Goal: Task Accomplishment & Management: Manage account settings

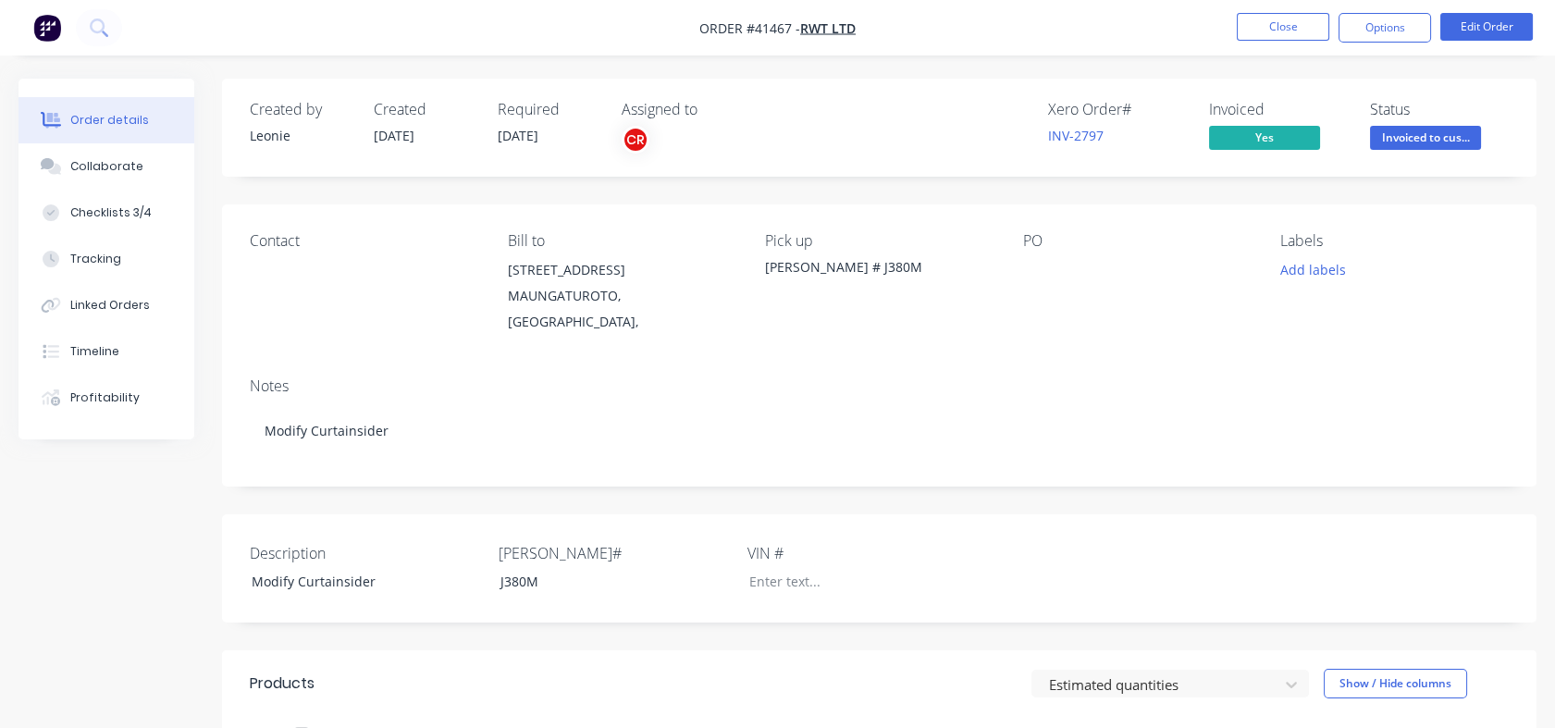
click at [1258, 20] on button "Close" at bounding box center [1283, 27] width 93 height 28
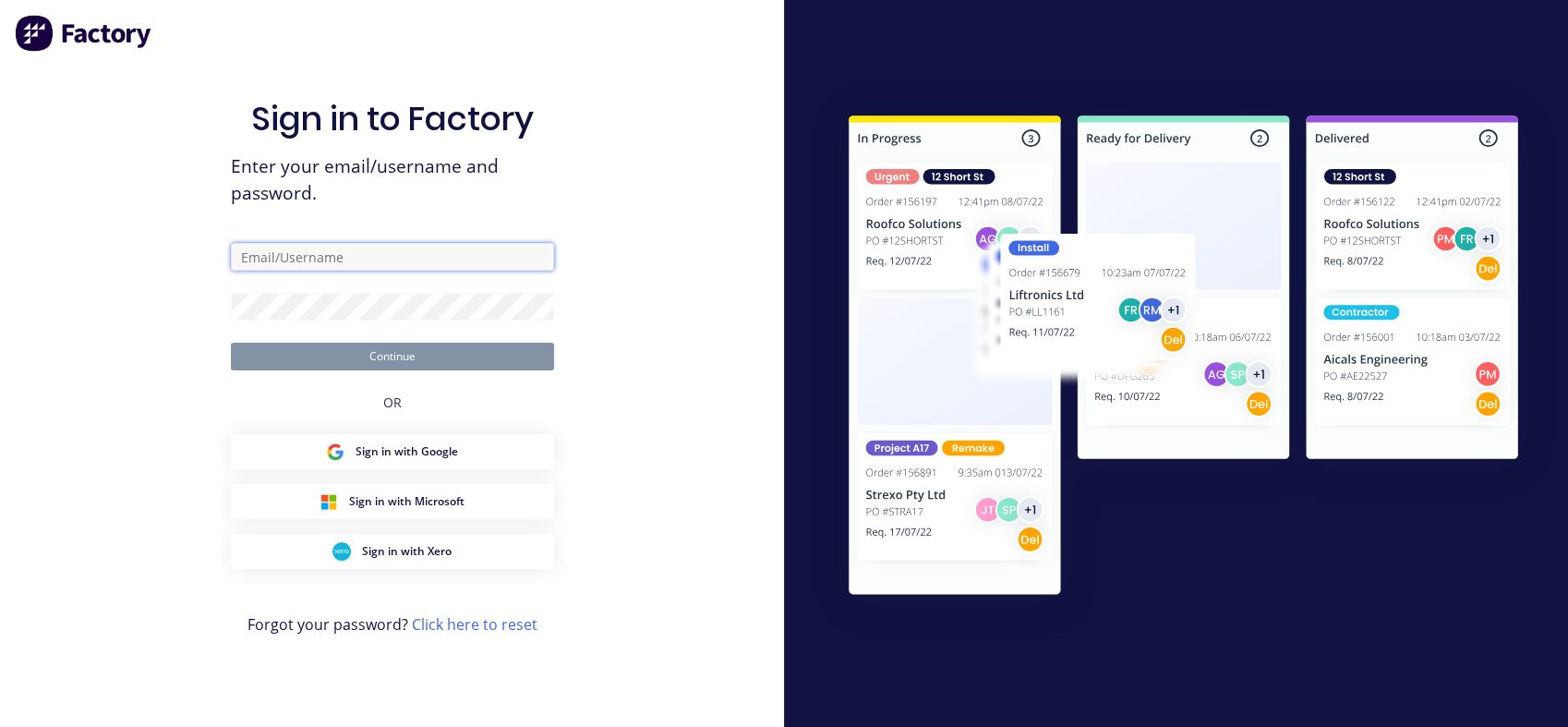
type input "[PERSON_NAME][EMAIL_ADDRESS][DOMAIN_NAME]"
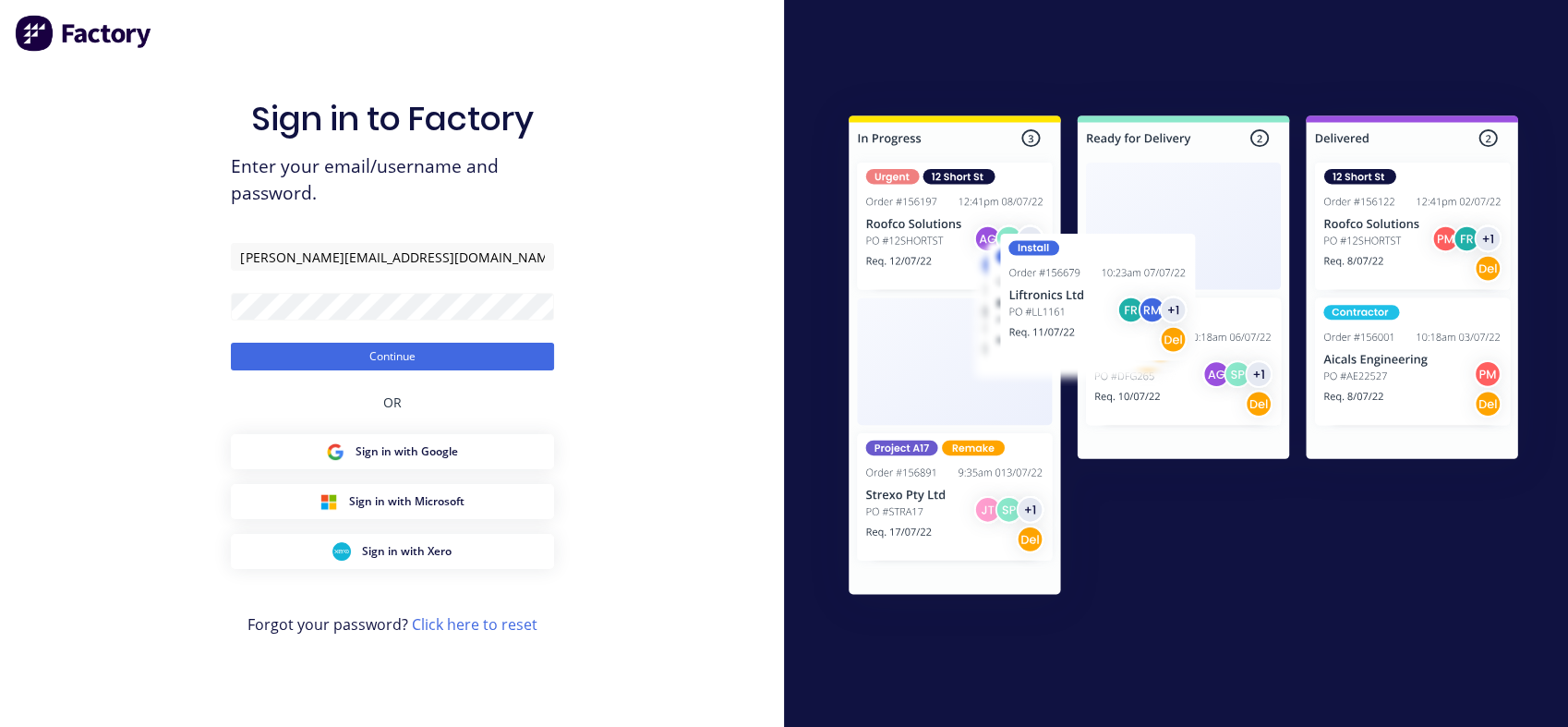
click at [387, 364] on button "Continue" at bounding box center [392, 357] width 323 height 28
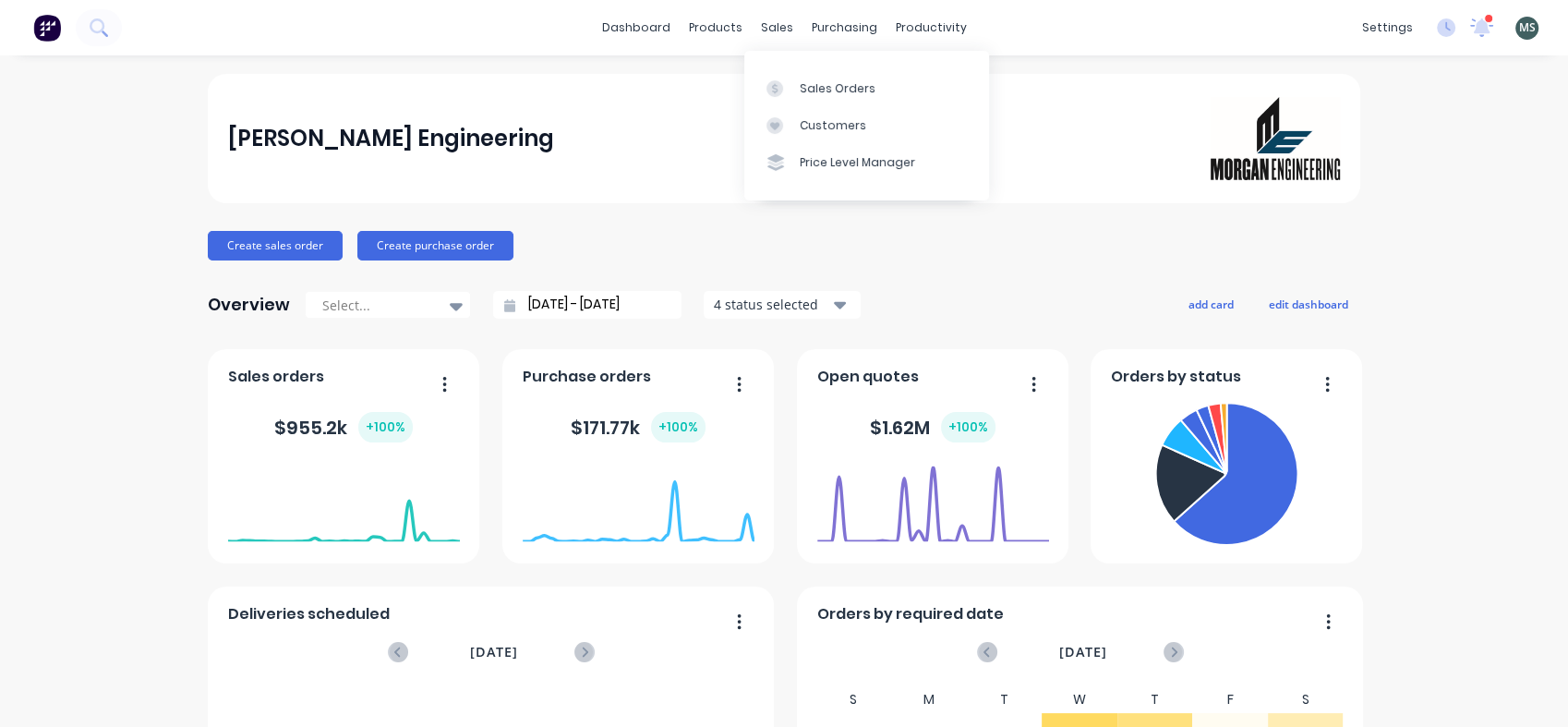
click at [769, 31] on div "sales" at bounding box center [777, 28] width 51 height 28
click at [806, 81] on div "Sales Orders" at bounding box center [837, 88] width 76 height 17
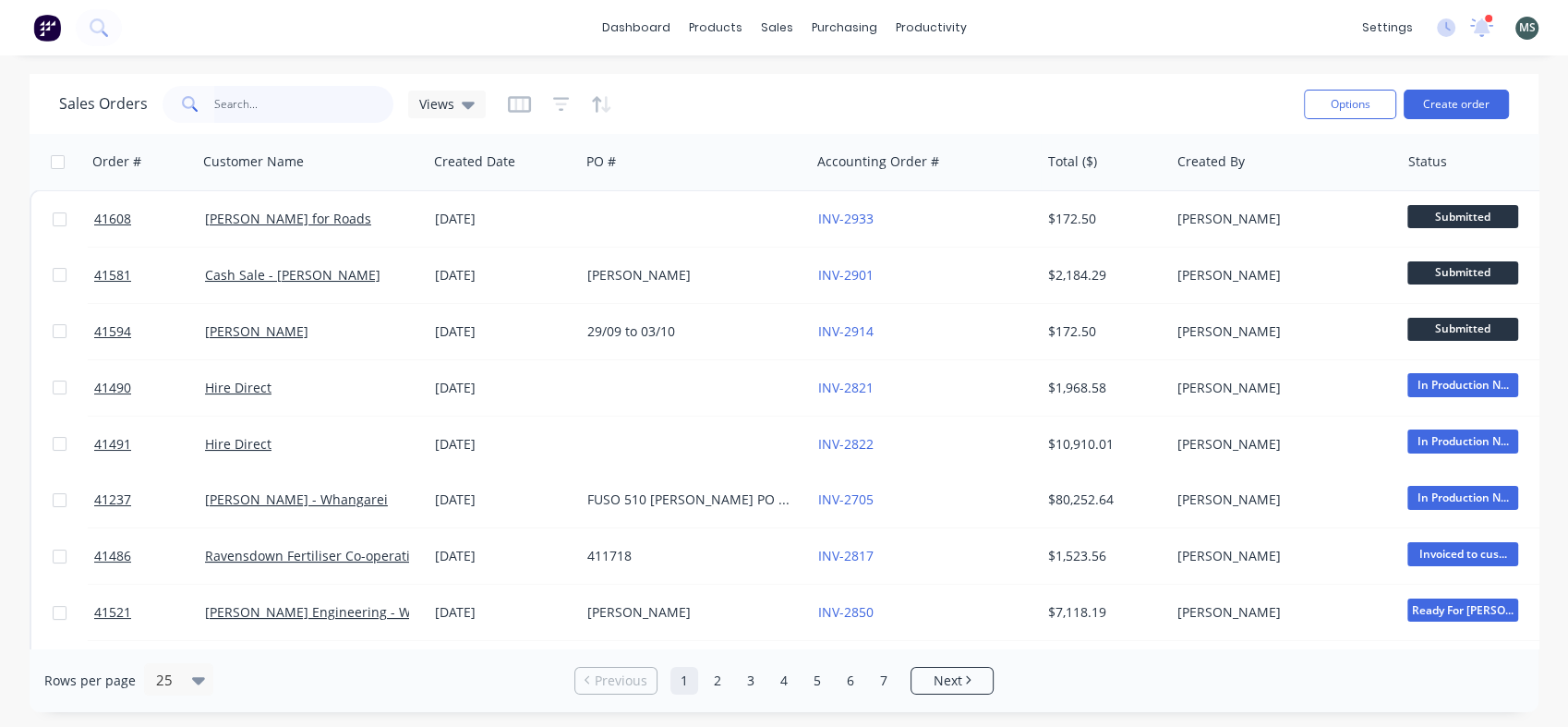
click at [235, 109] on input "text" at bounding box center [304, 104] width 180 height 37
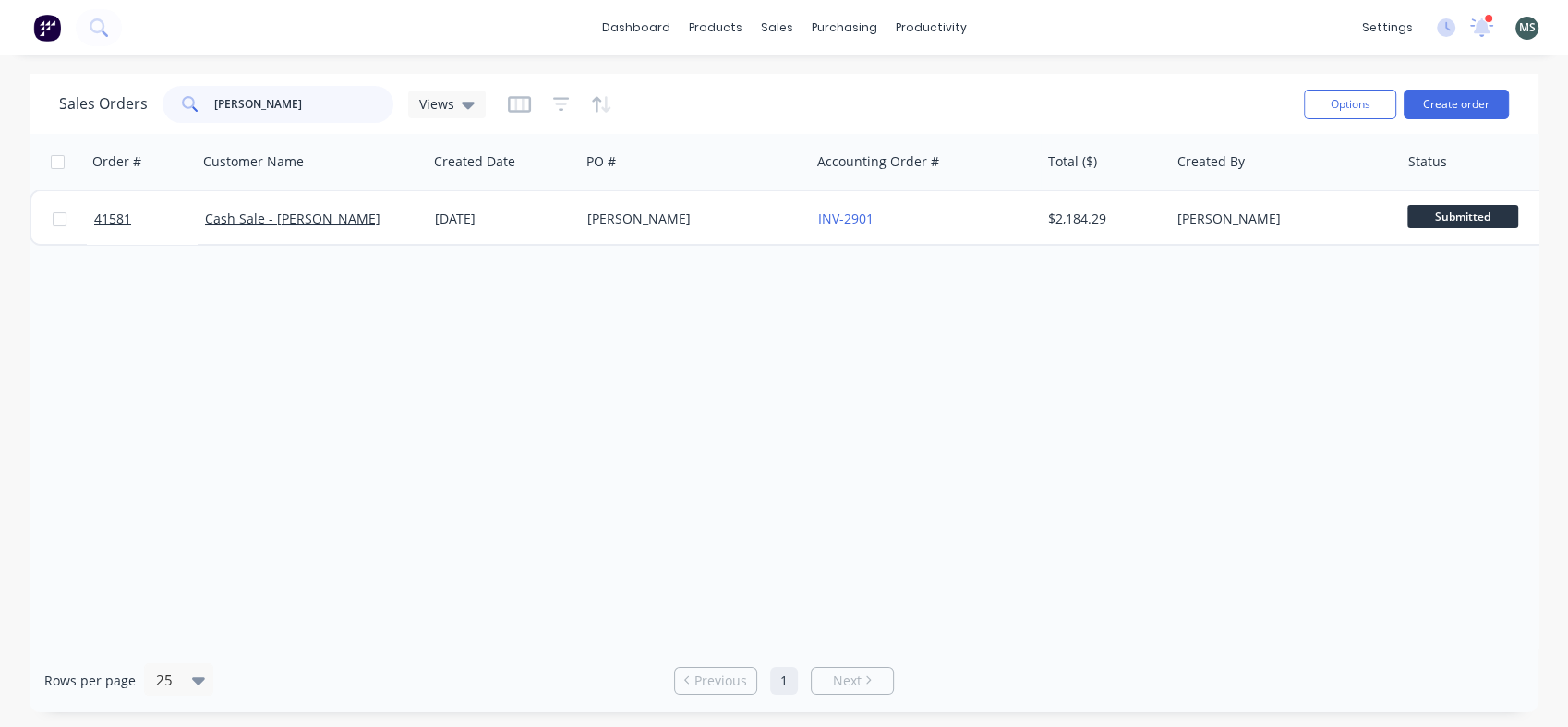
type input "emma"
click at [278, 217] on link "Cash Sale - Emma Fransham" at bounding box center [292, 219] width 176 height 18
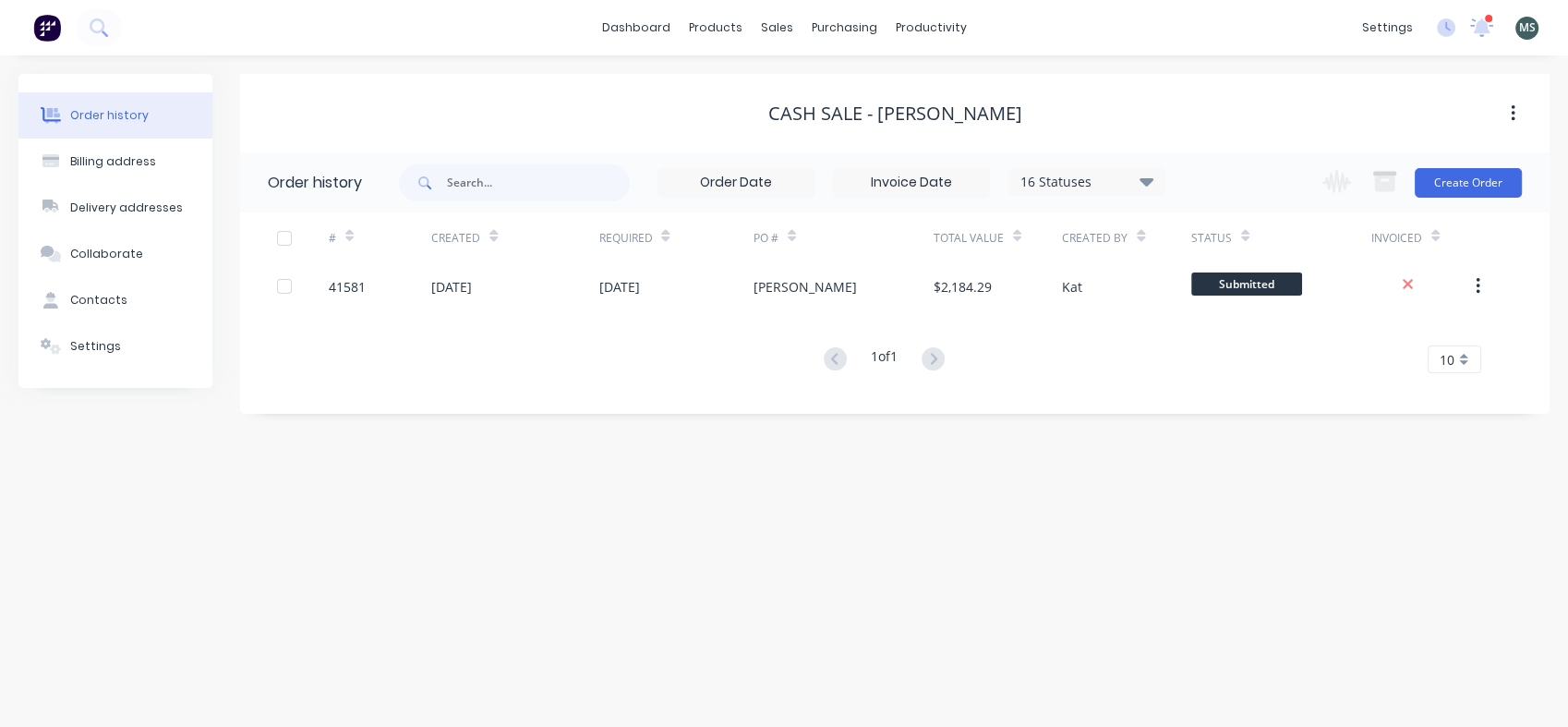
click at [457, 283] on div "26 Sep 2025" at bounding box center [451, 287] width 41 height 19
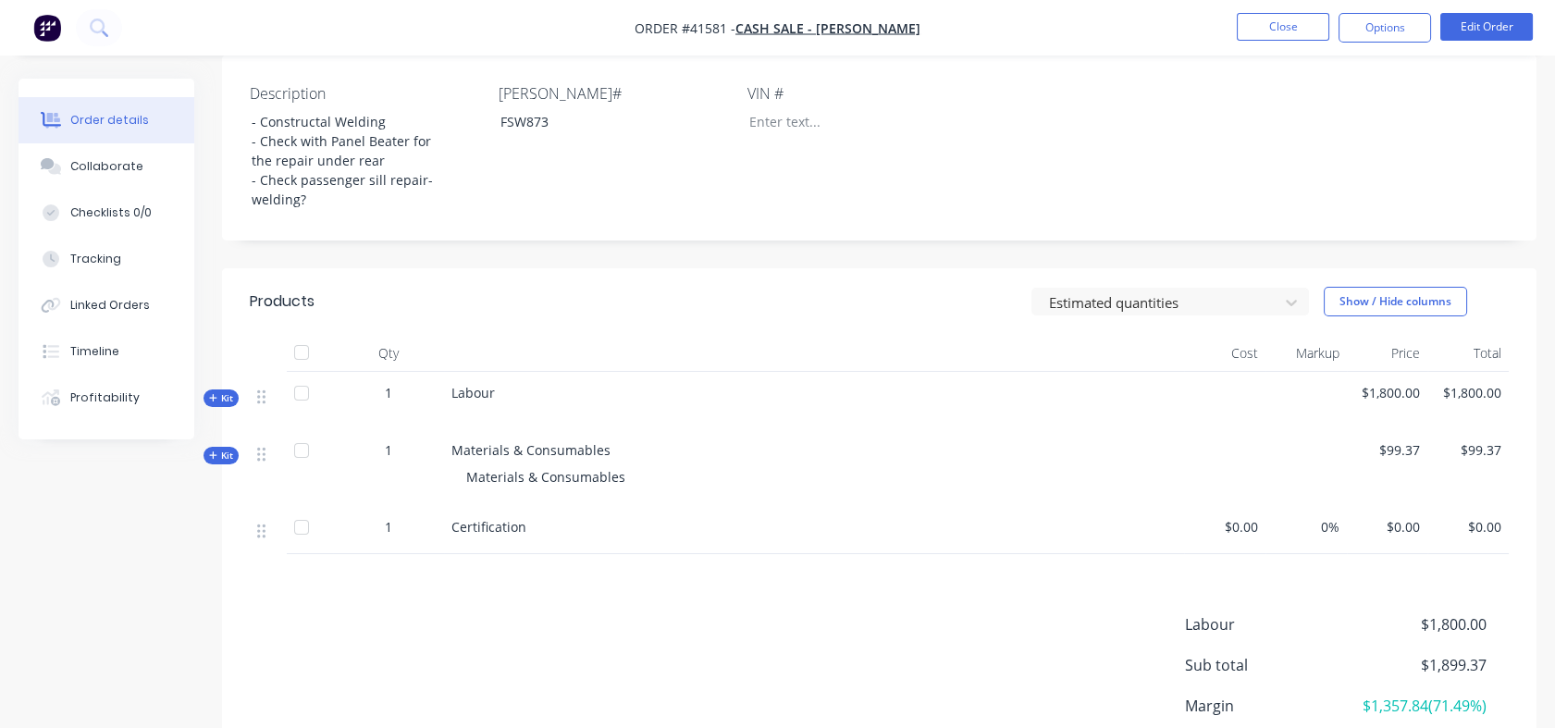
scroll to position [496, 0]
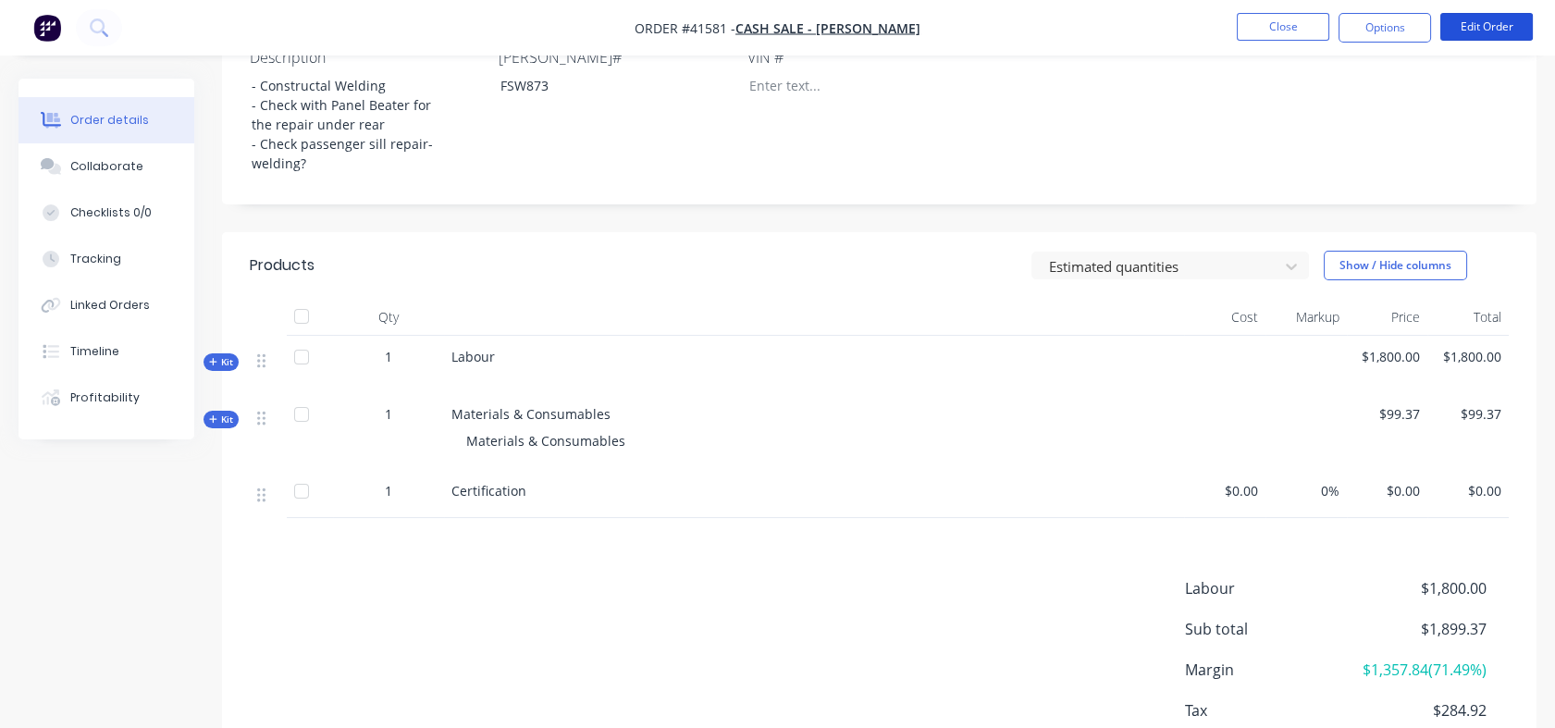
click at [1489, 16] on button "Edit Order" at bounding box center [1486, 27] width 93 height 28
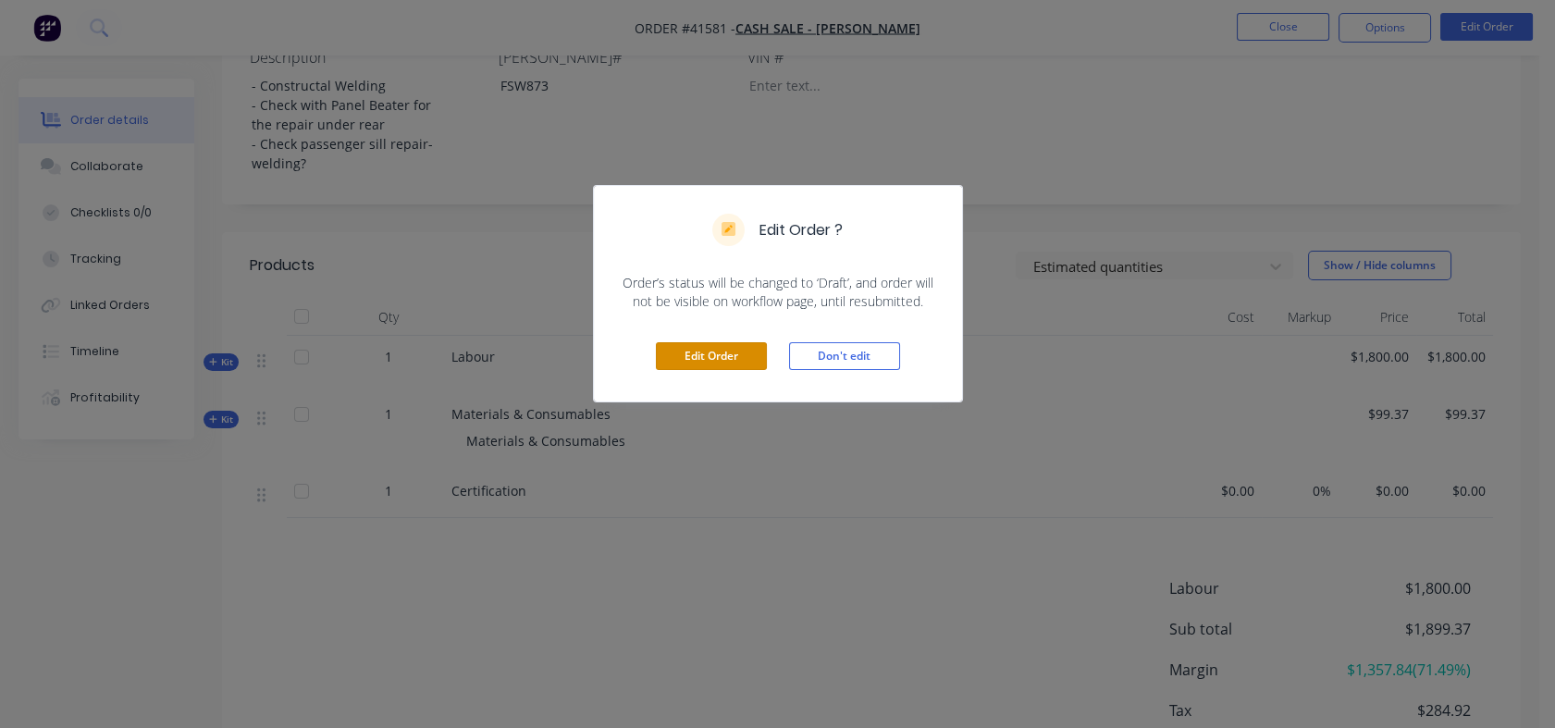
click at [691, 349] on button "Edit Order" at bounding box center [711, 356] width 111 height 28
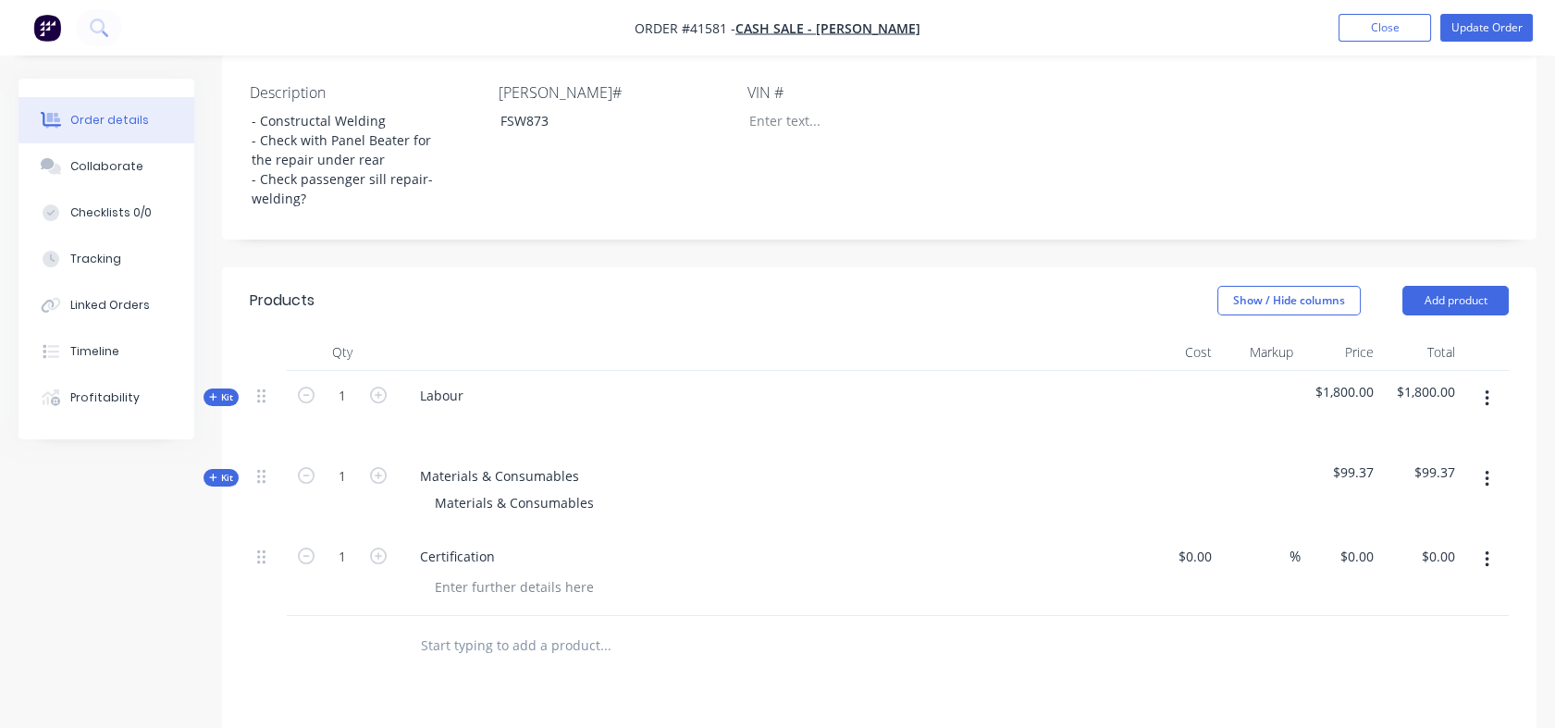
scroll to position [515, 0]
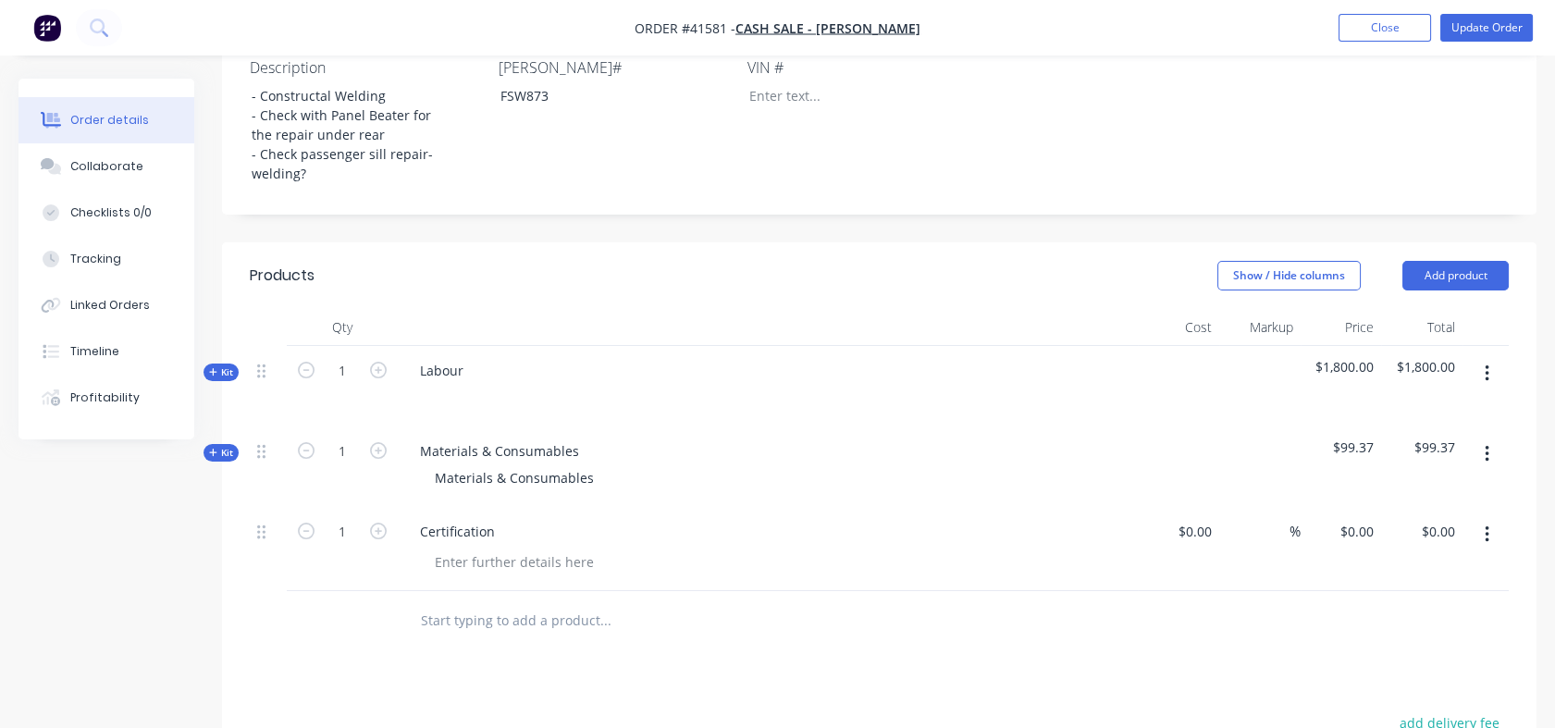
click at [218, 365] on span "Kit" at bounding box center [221, 372] width 24 height 14
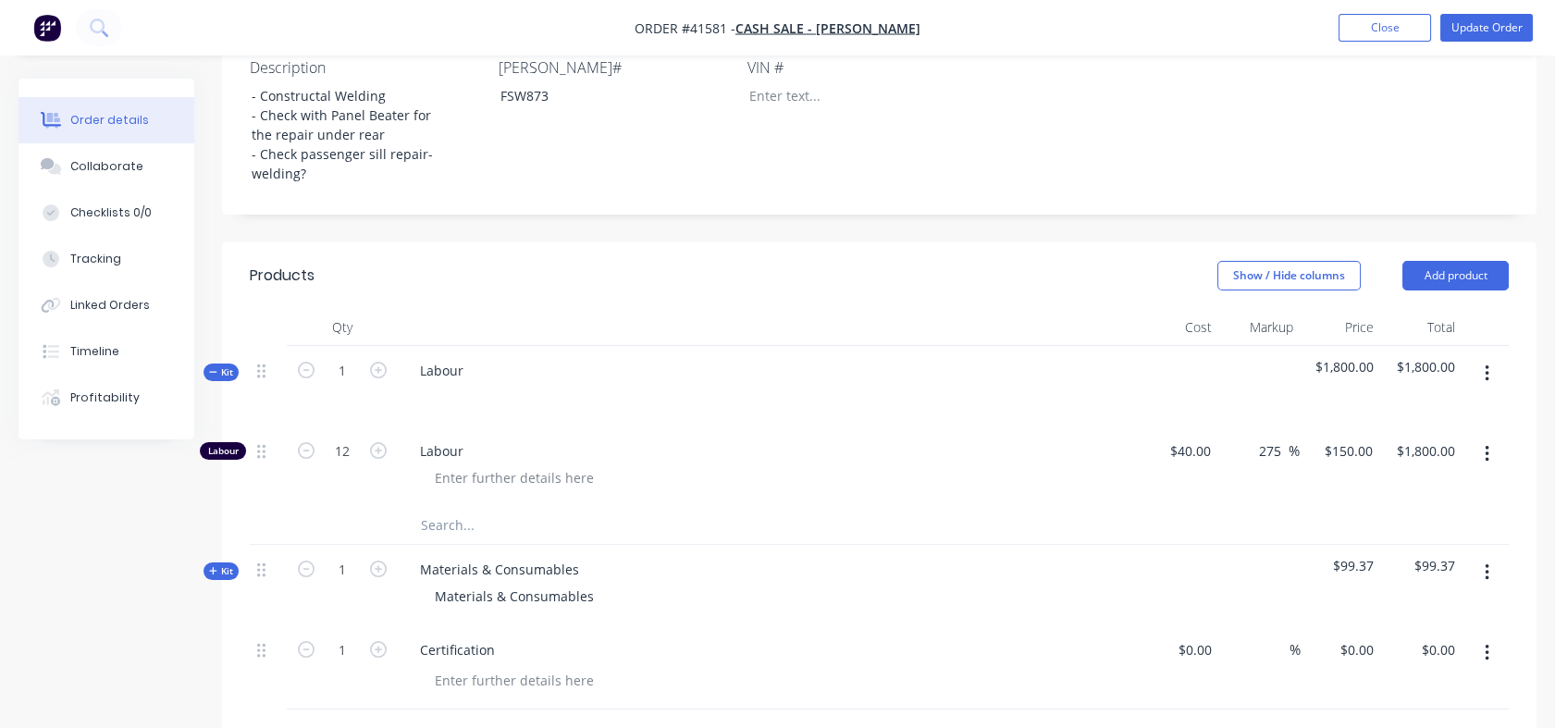
click at [96, 258] on div "Tracking" at bounding box center [95, 259] width 51 height 17
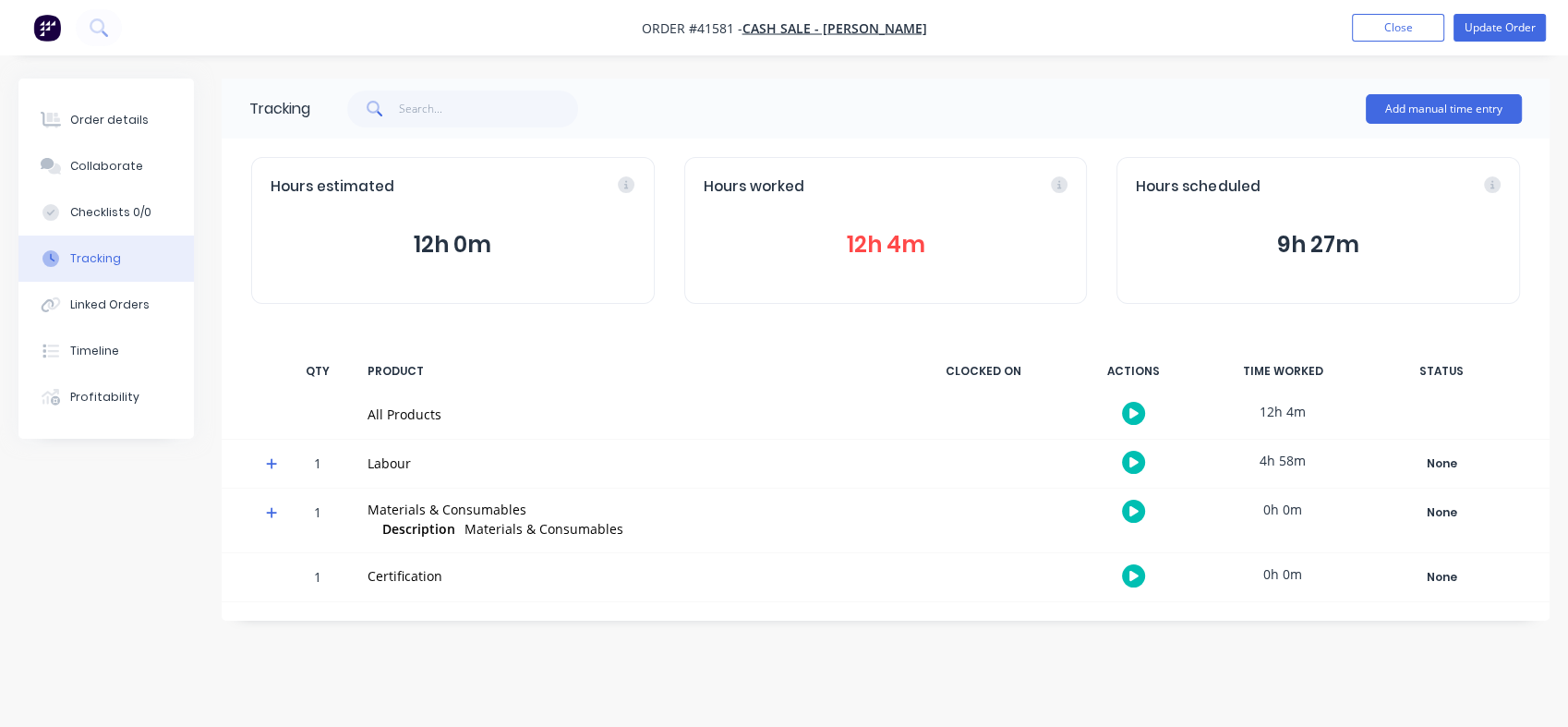
click at [96, 258] on div "Tracking" at bounding box center [95, 259] width 51 height 17
click at [867, 240] on button "12h 4m" at bounding box center [885, 245] width 364 height 35
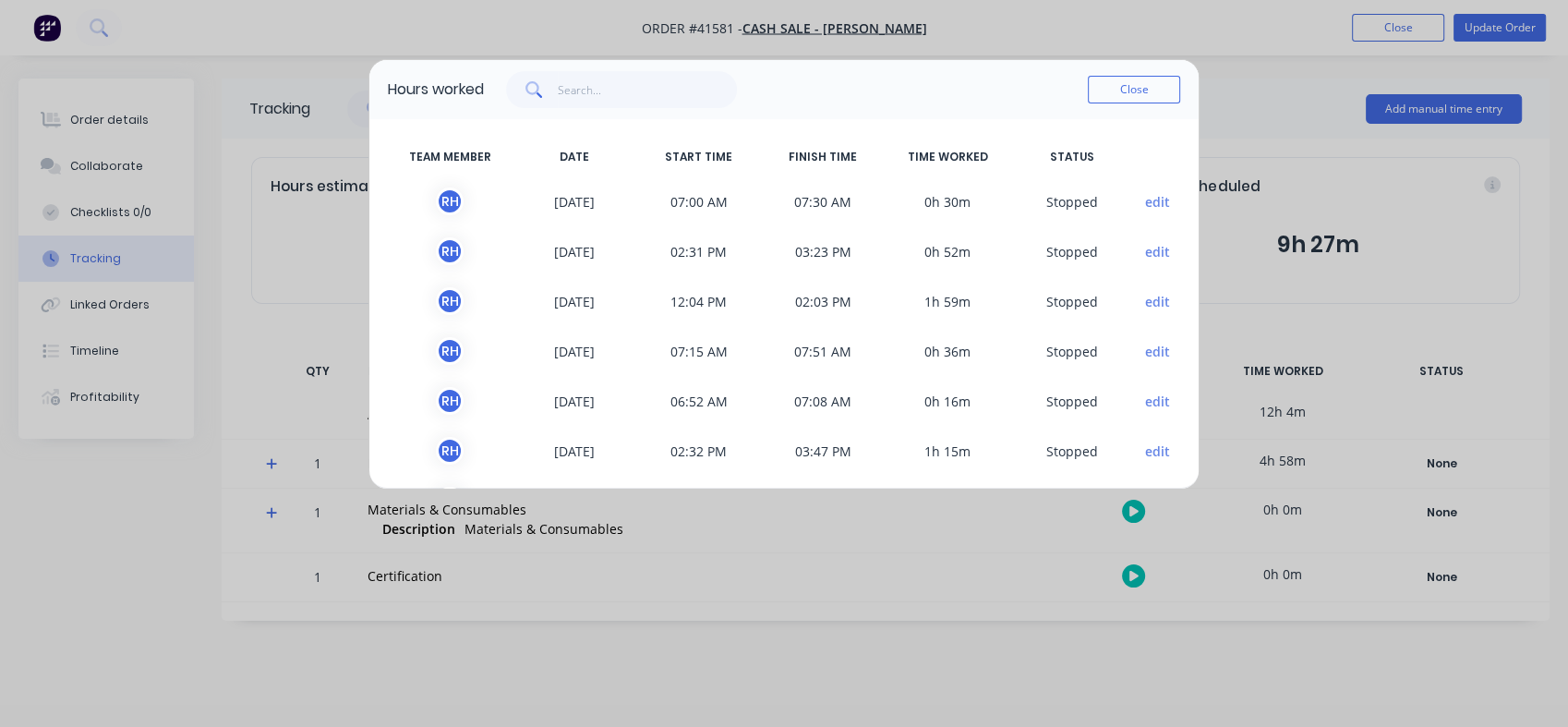
click at [1127, 96] on button "Close" at bounding box center [1134, 90] width 93 height 28
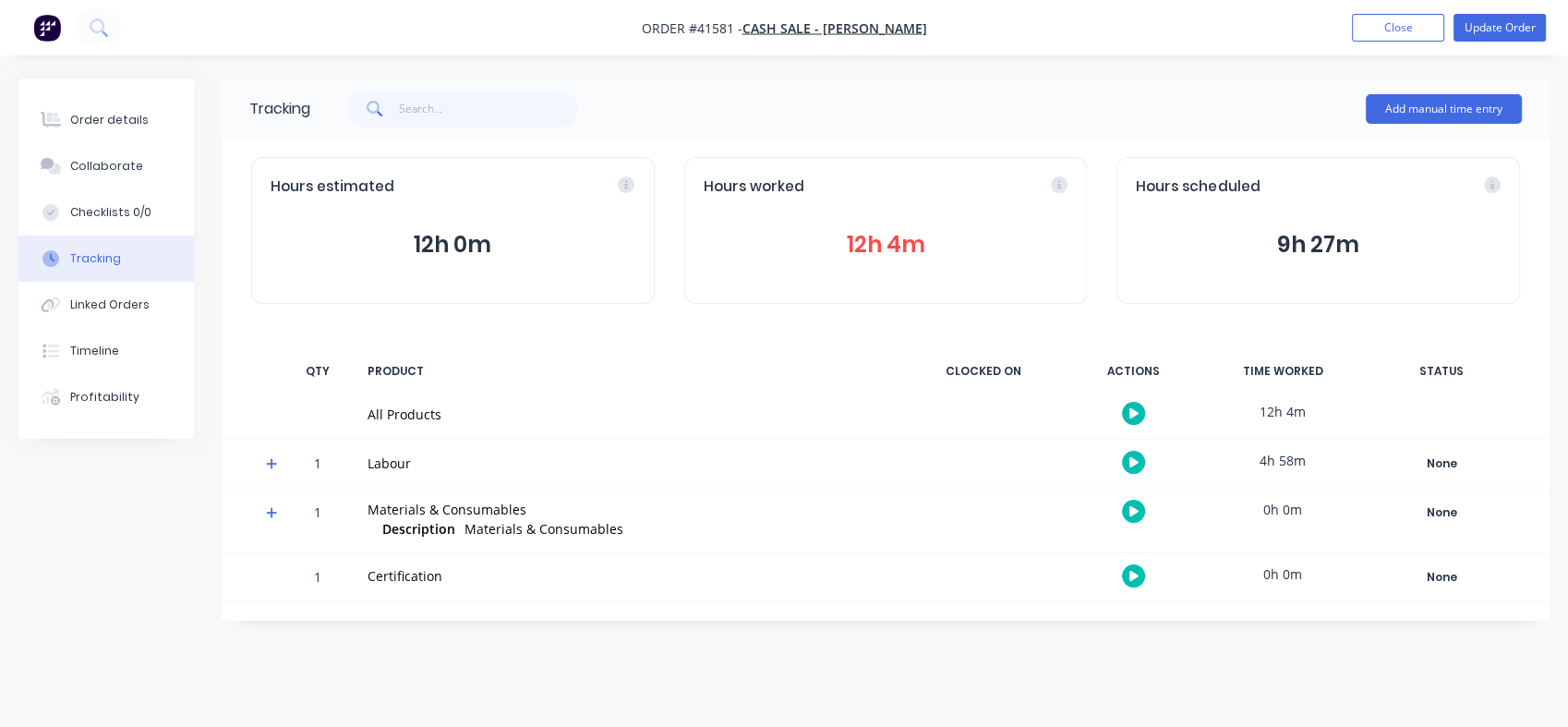
click at [103, 106] on button "Order details" at bounding box center [107, 120] width 176 height 46
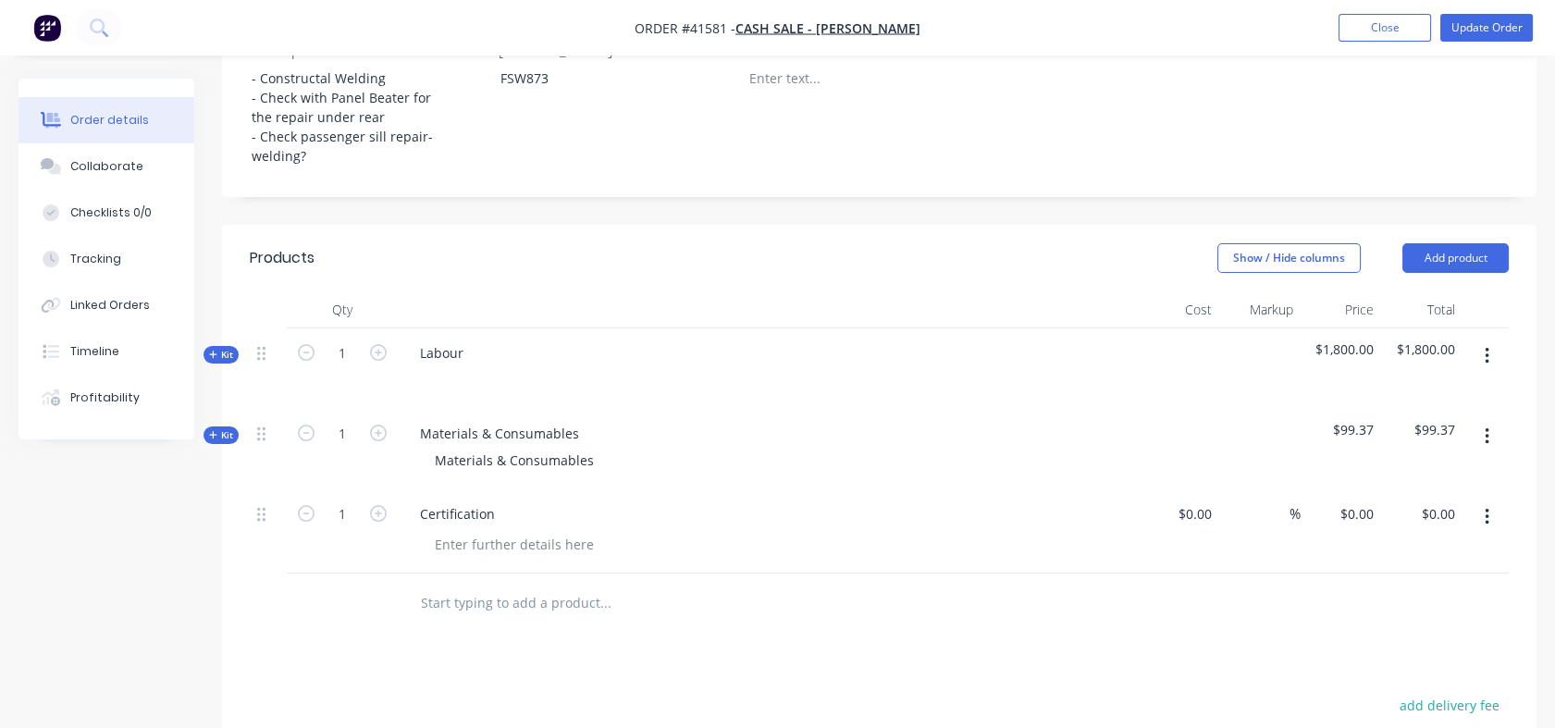
scroll to position [549, 0]
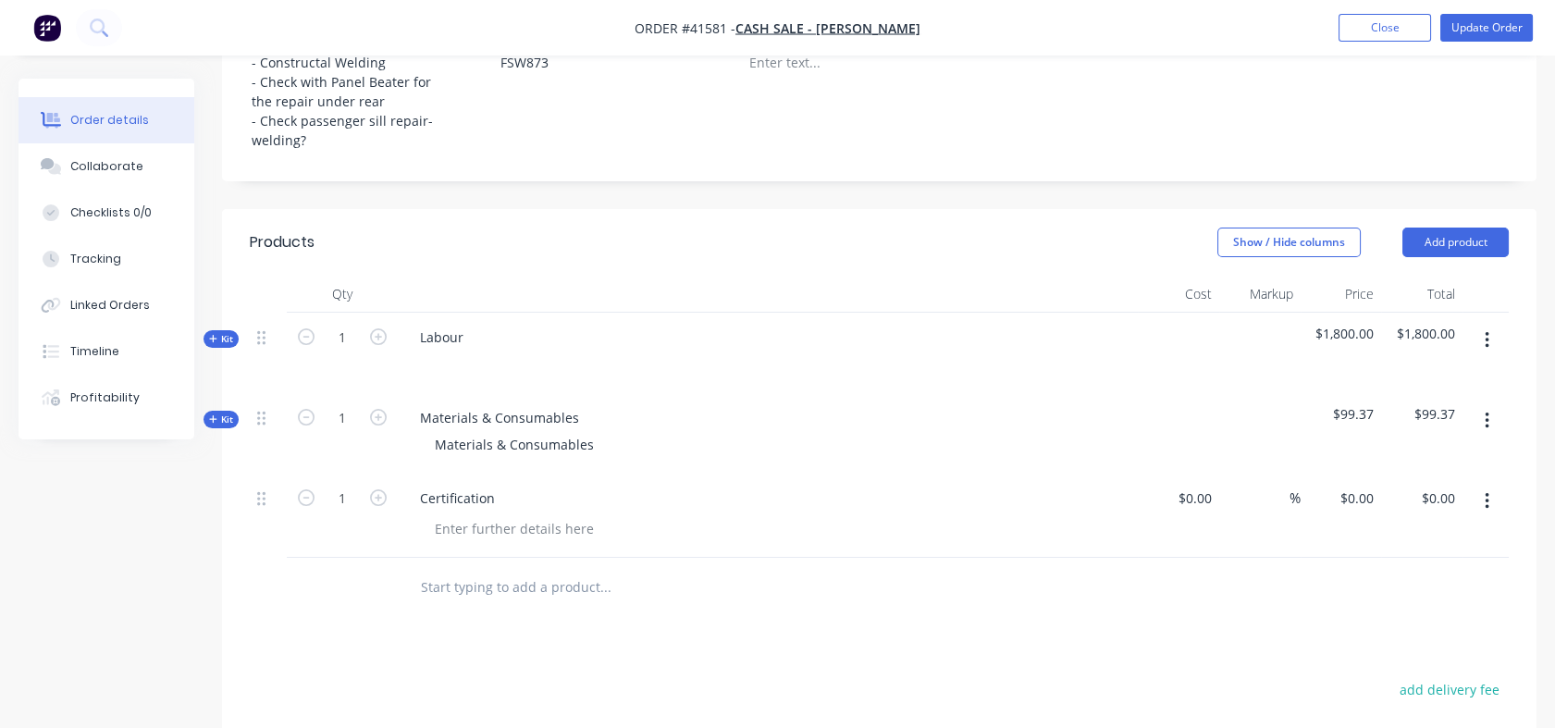
click at [221, 413] on span "Kit" at bounding box center [221, 420] width 24 height 14
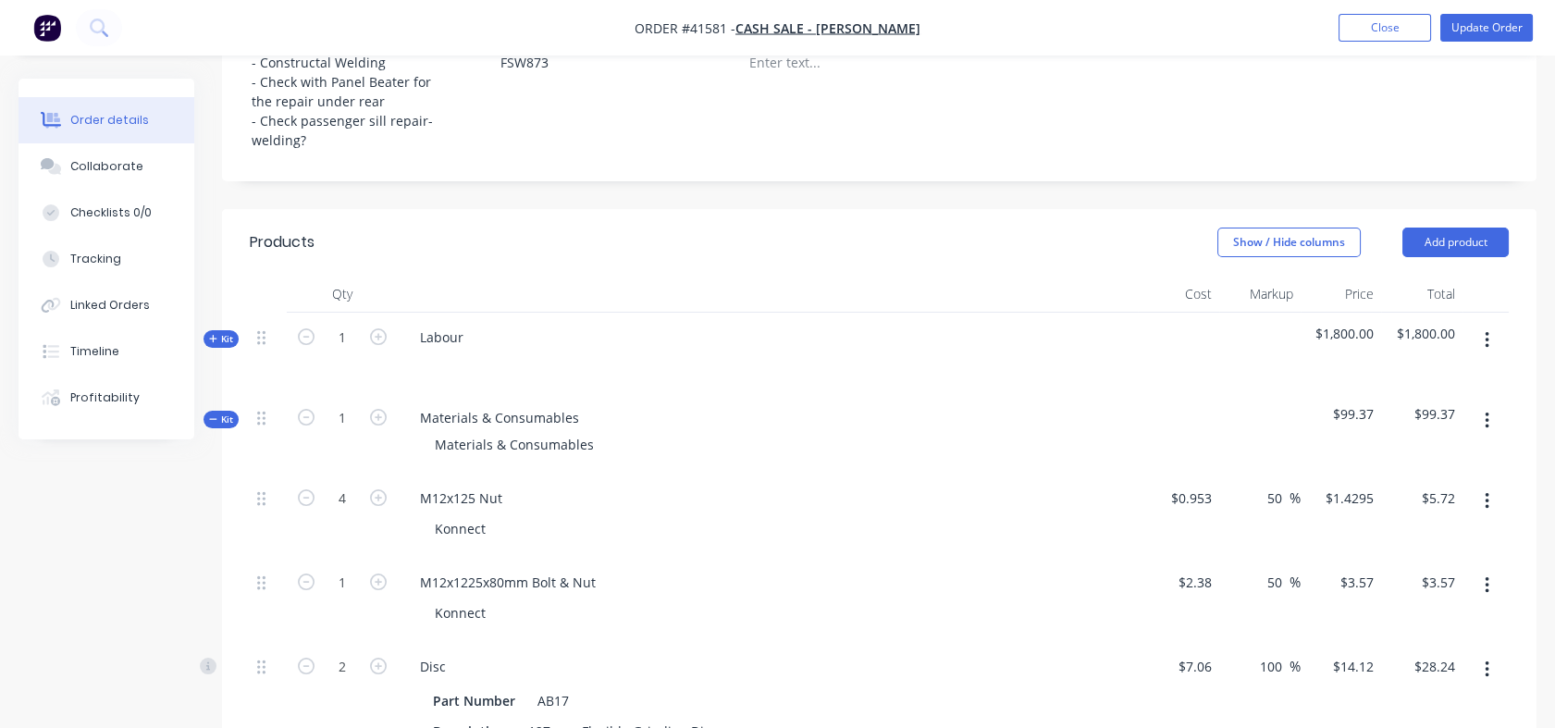
click at [1270, 485] on input "50" at bounding box center [1278, 498] width 24 height 27
drag, startPoint x: 1266, startPoint y: 472, endPoint x: 1285, endPoint y: 472, distance: 19.4
click at [1285, 485] on input "50" at bounding box center [1278, 498] width 24 height 27
type input "130"
type input "$2.1919"
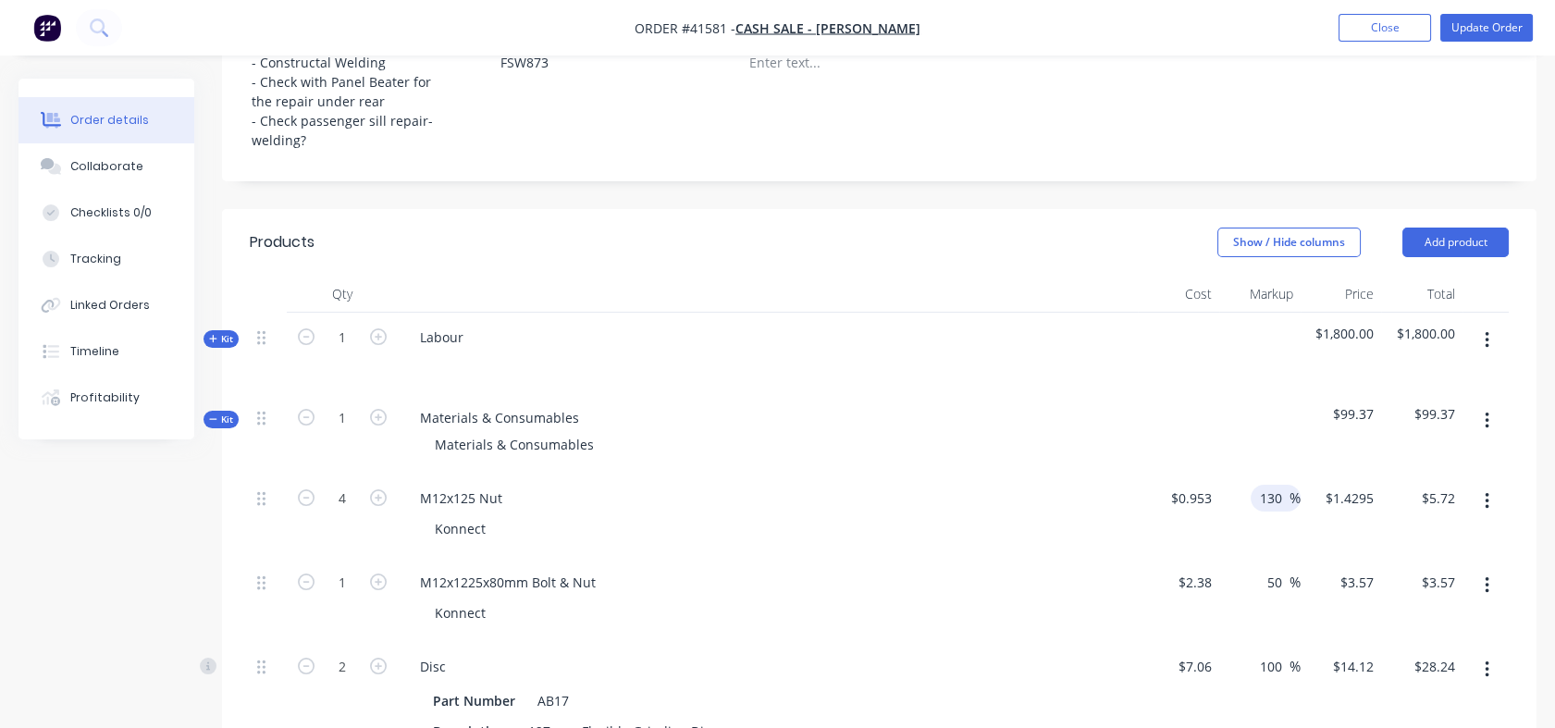
type input "$8.77"
drag, startPoint x: 1266, startPoint y: 555, endPoint x: 1288, endPoint y: 555, distance: 21.3
click at [1288, 569] on input "50" at bounding box center [1278, 582] width 24 height 27
type input "130"
type input "$5.474"
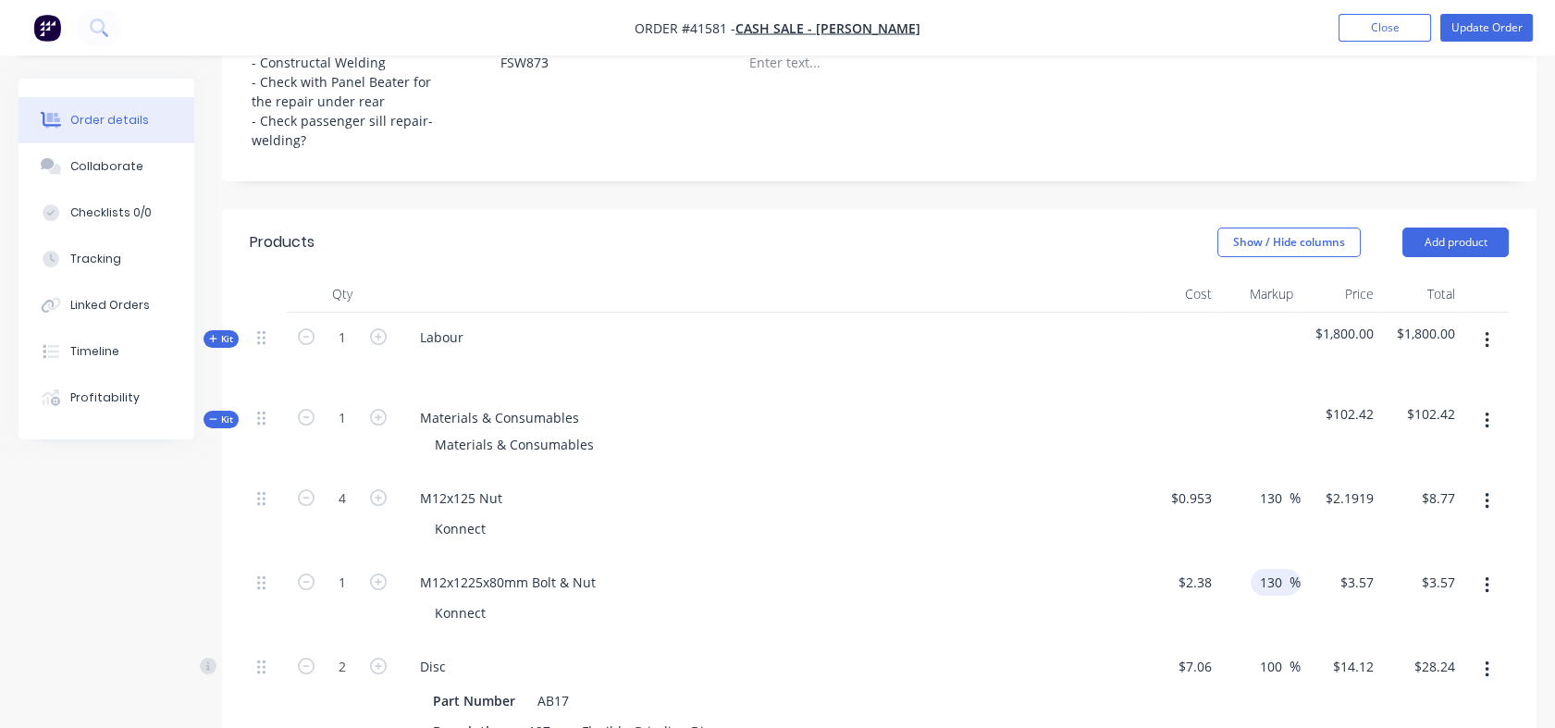
type input "$5.47"
click at [1254, 653] on div "100 100 %" at bounding box center [1276, 666] width 50 height 27
drag, startPoint x: 1259, startPoint y: 639, endPoint x: 1286, endPoint y: 639, distance: 26.8
click at [1286, 653] on input "100" at bounding box center [1273, 666] width 31 height 27
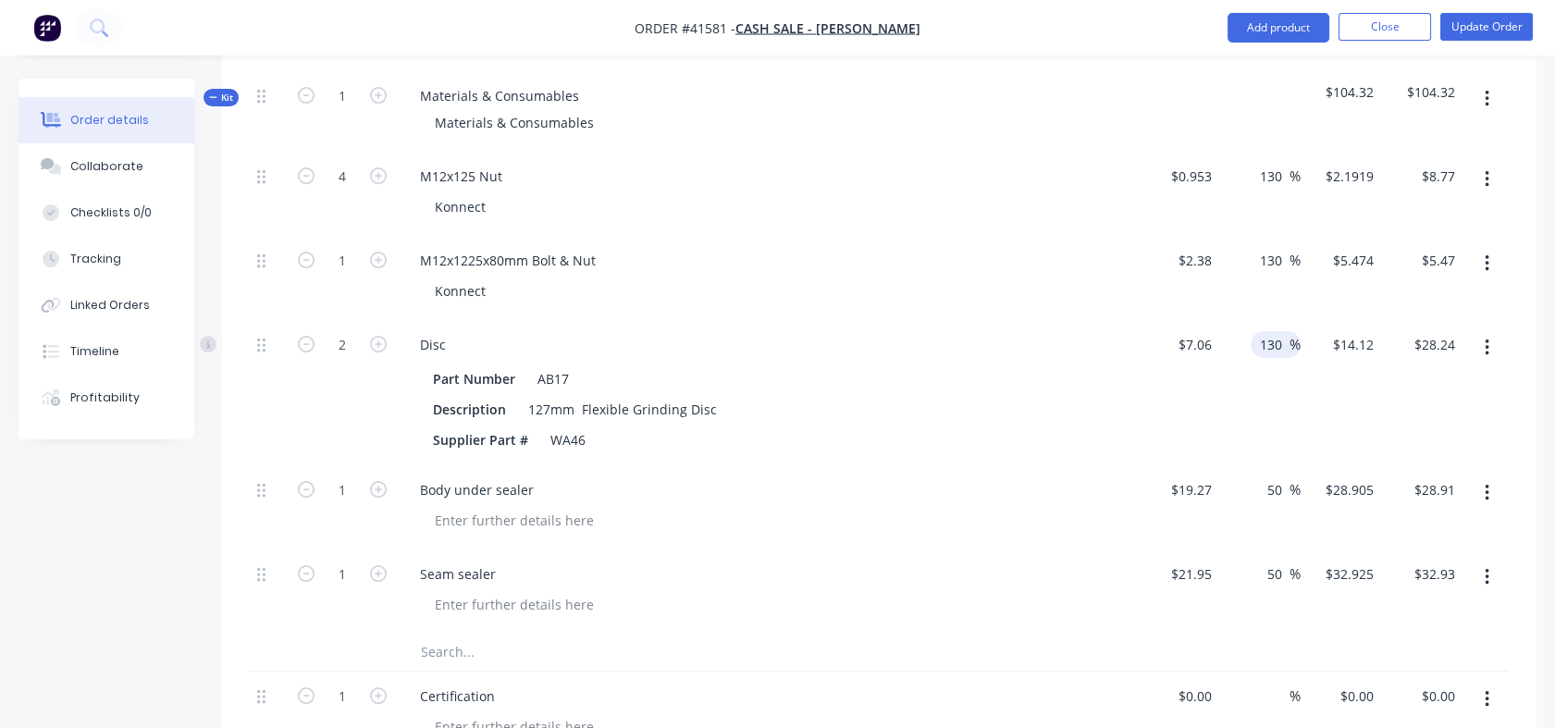
scroll to position [883, 0]
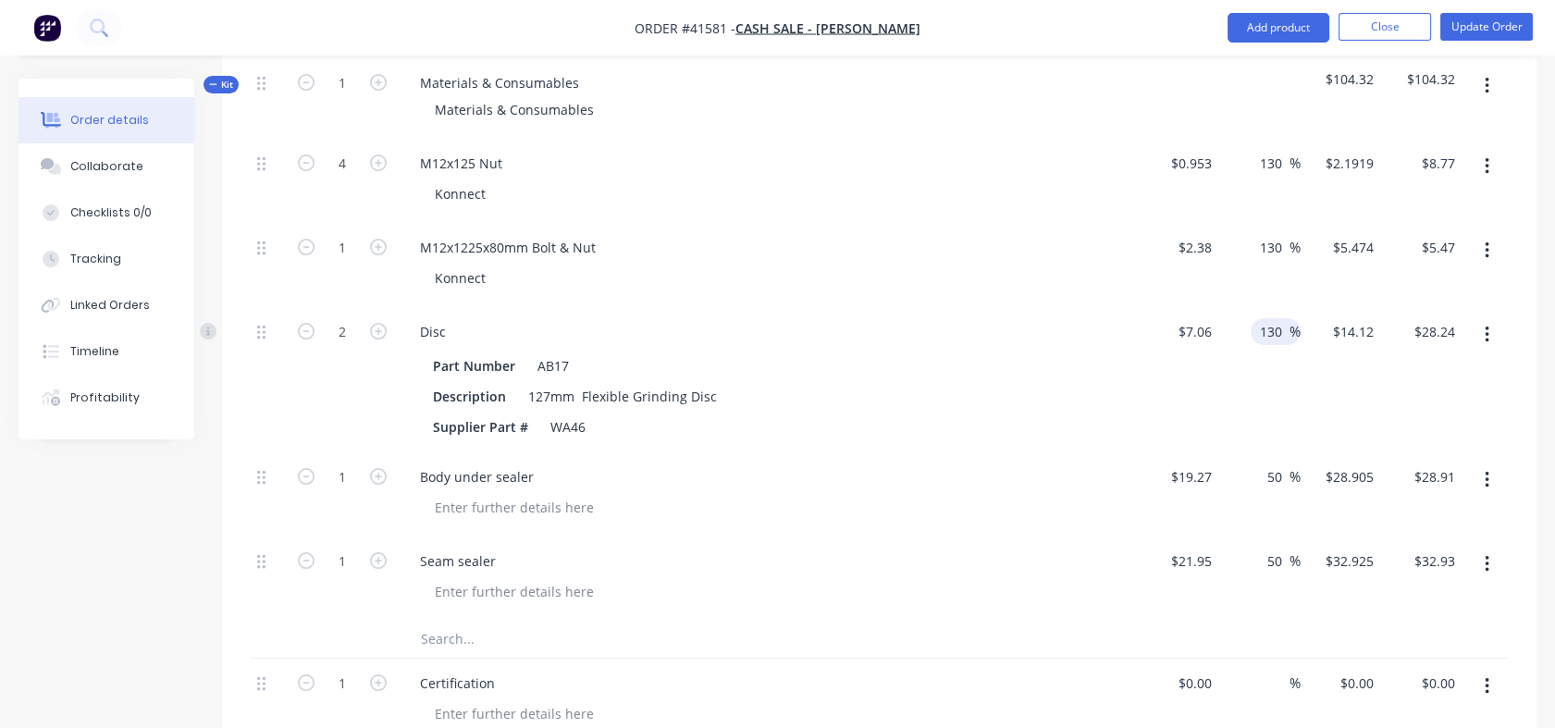
type input "130"
type input "$16.238"
type input "$32.48"
drag, startPoint x: 1266, startPoint y: 447, endPoint x: 1285, endPoint y: 447, distance: 19.4
click at [1285, 463] on input "50" at bounding box center [1278, 476] width 24 height 27
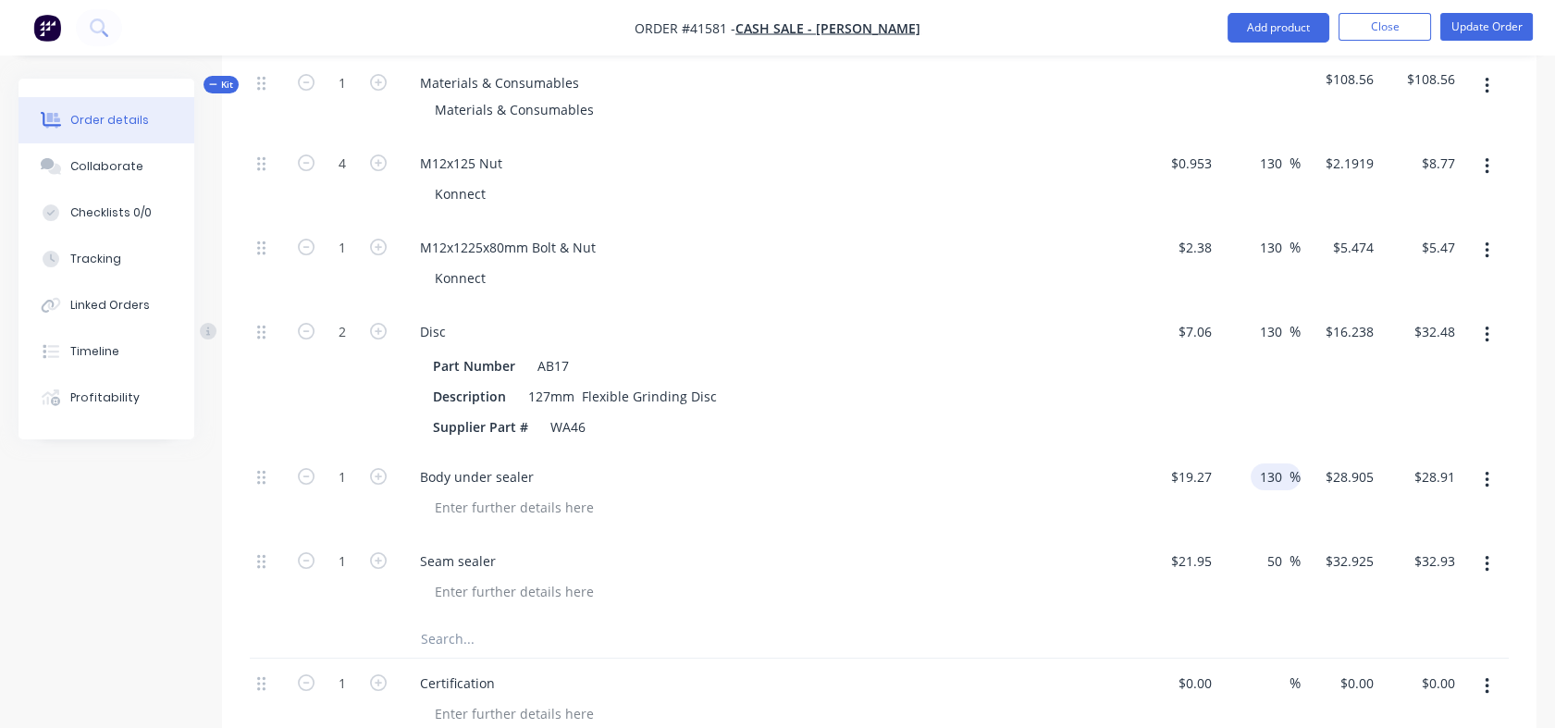
type input "130"
type input "$44.321"
type input "$44.32"
click at [1259, 546] on div "50 50 %" at bounding box center [1259, 579] width 81 height 84
click at [1263, 548] on div "50 50 %" at bounding box center [1279, 561] width 43 height 27
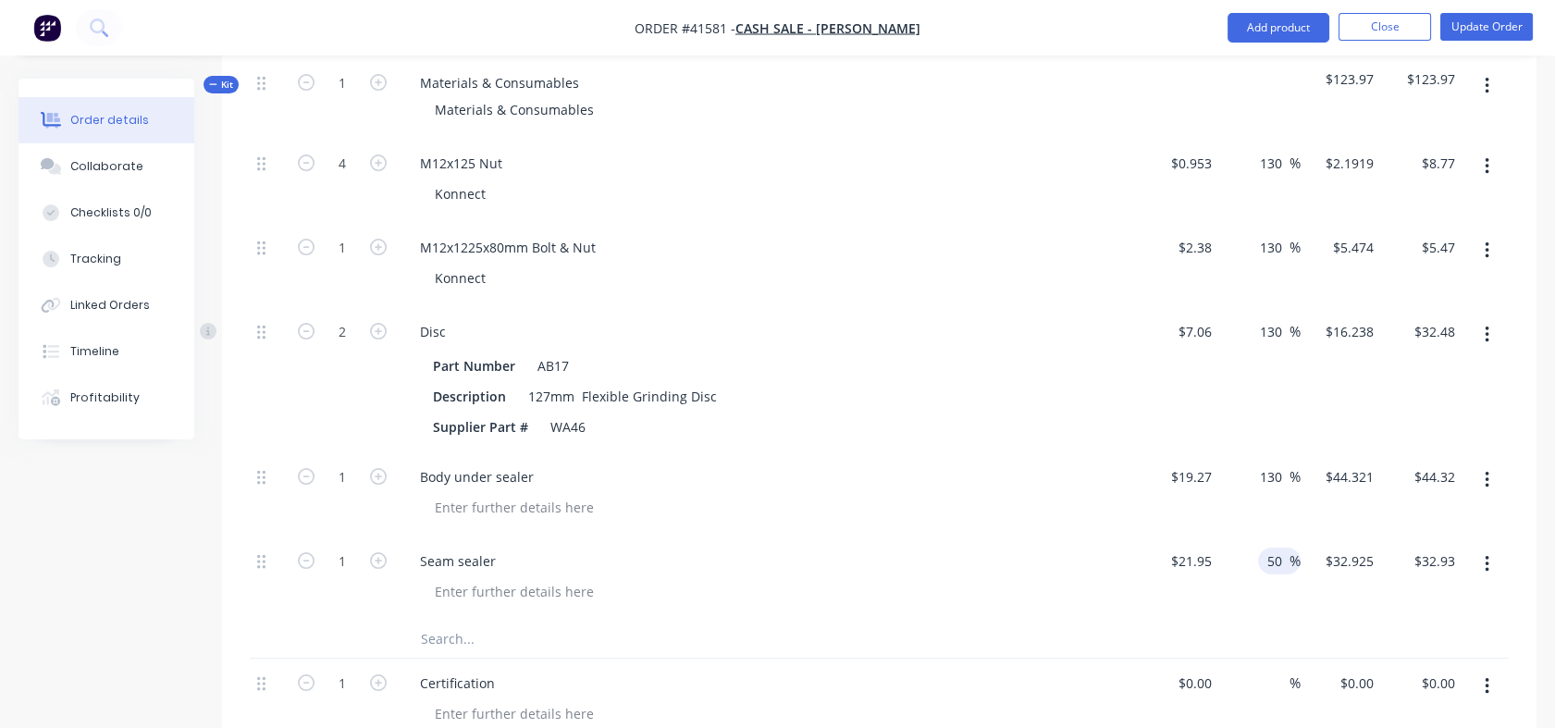
drag, startPoint x: 1266, startPoint y: 533, endPoint x: 1291, endPoint y: 530, distance: 25.1
click at [1291, 548] on div "50 50 %" at bounding box center [1279, 561] width 43 height 27
type input "130"
type input "0"
type input "$50.485"
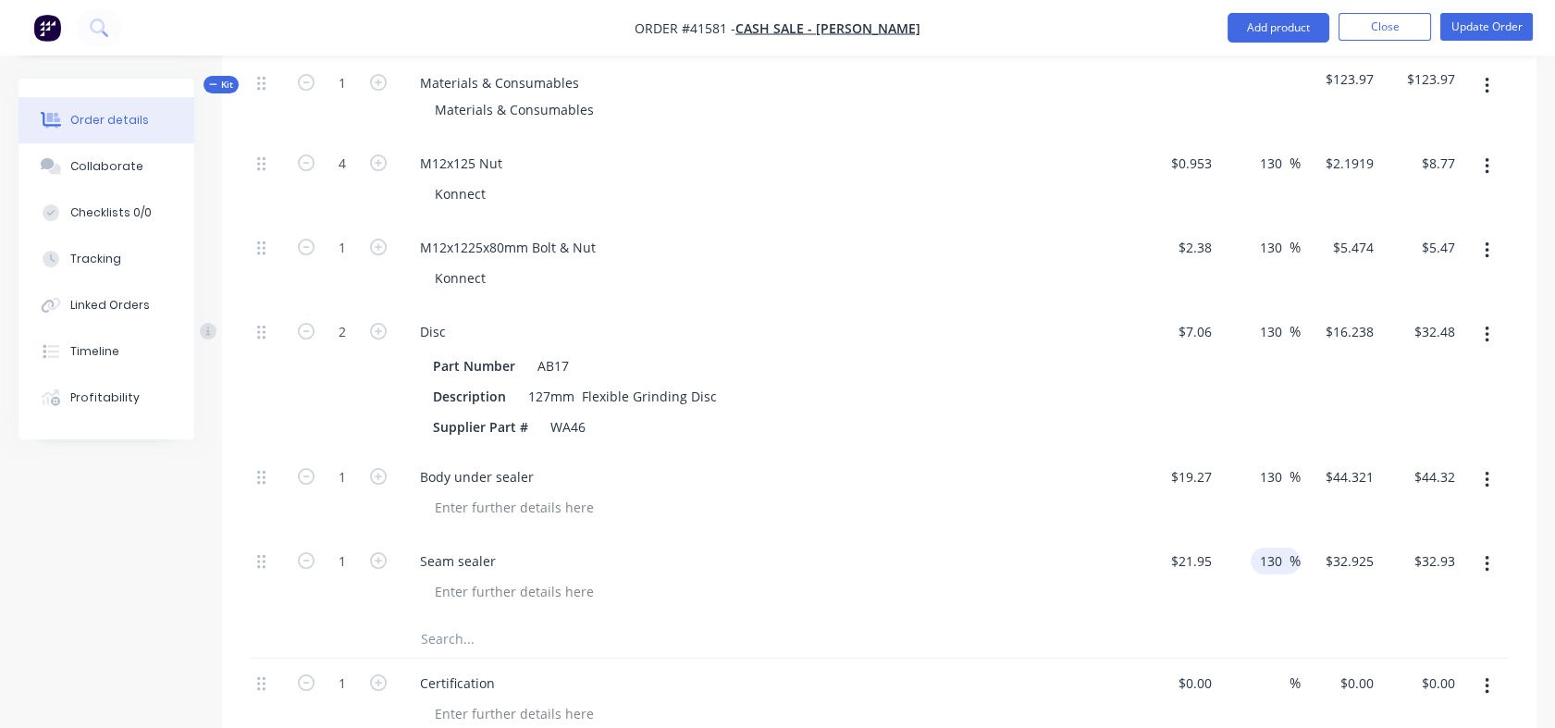
type input "$50.49"
click at [1198, 670] on input "0" at bounding box center [1208, 683] width 21 height 27
type input "$700.00"
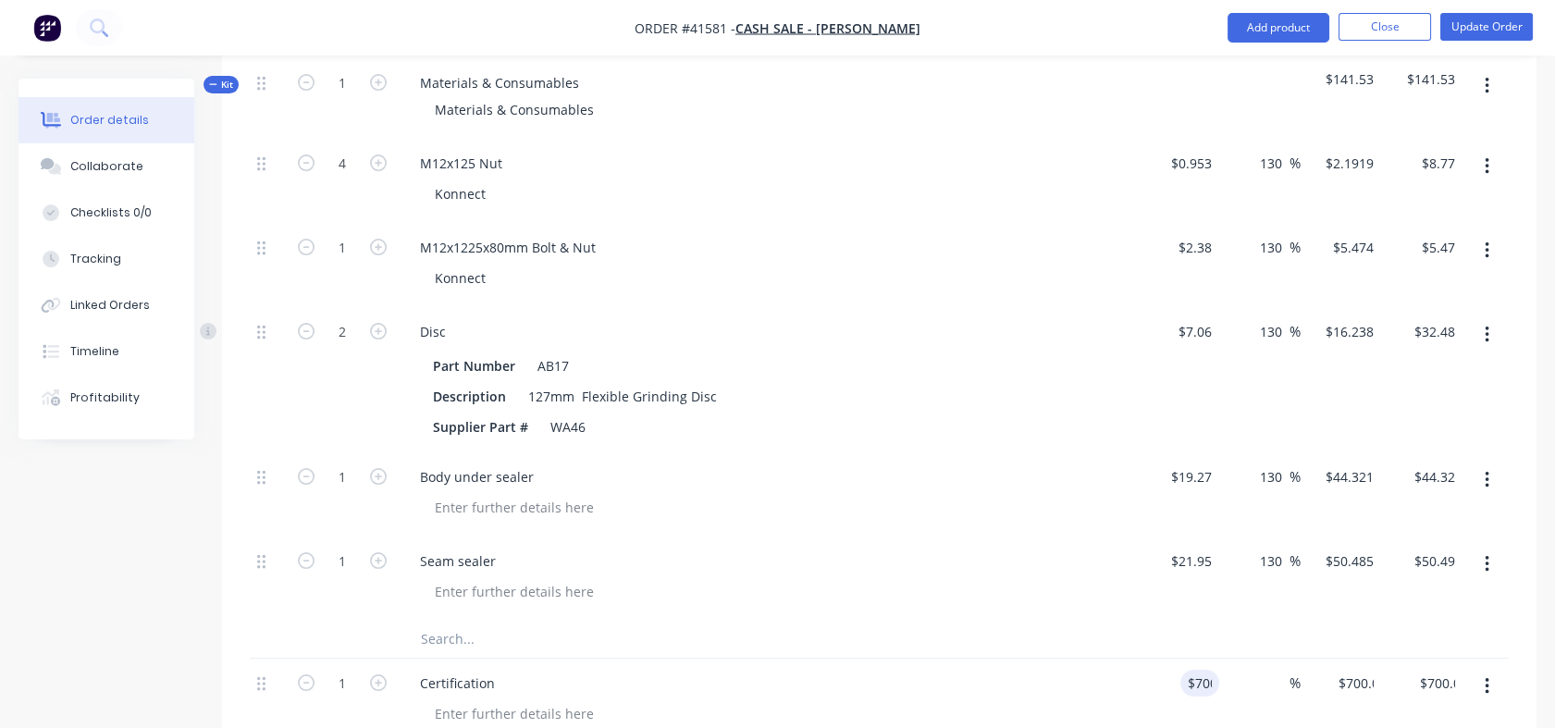
click at [1271, 670] on input at bounding box center [1278, 683] width 21 height 27
type input "42"
type input "$994.00"
click at [1271, 694] on div "42 42 %" at bounding box center [1259, 701] width 81 height 84
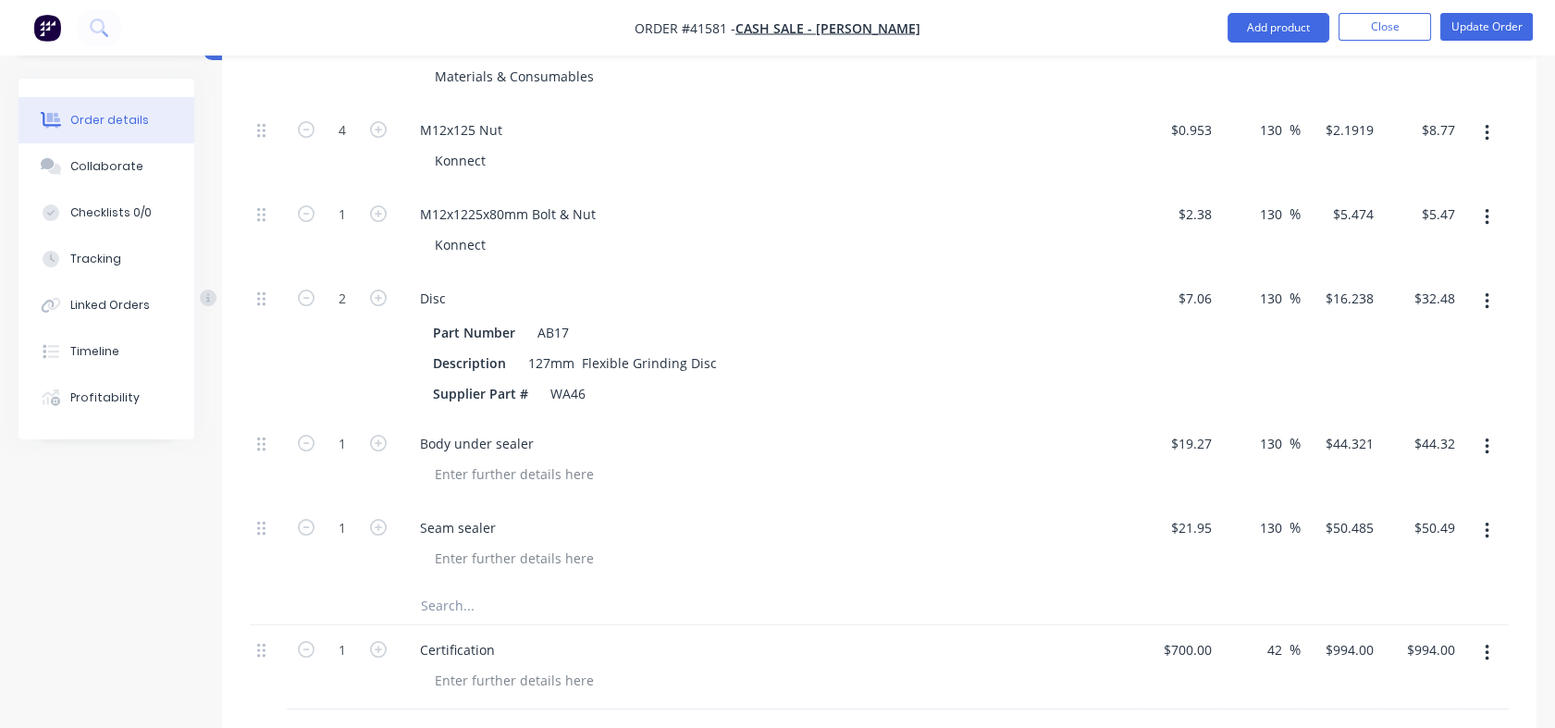
scroll to position [891, 0]
